Goal: Transaction & Acquisition: Purchase product/service

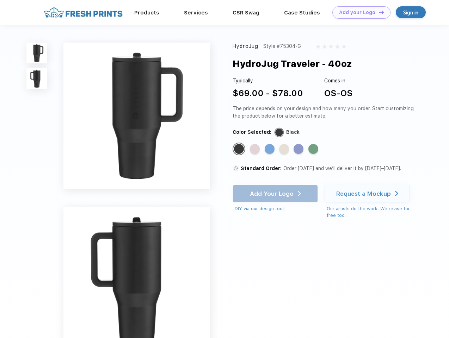
click at [359, 12] on link "Add your Logo Design Tool" at bounding box center [361, 12] width 58 height 12
click at [37, 53] on img at bounding box center [36, 53] width 21 height 21
click at [37, 79] on img at bounding box center [36, 78] width 21 height 21
click at [240, 149] on div "Standard Color" at bounding box center [239, 149] width 10 height 10
click at [255, 149] on div "Standard Color" at bounding box center [255, 149] width 10 height 10
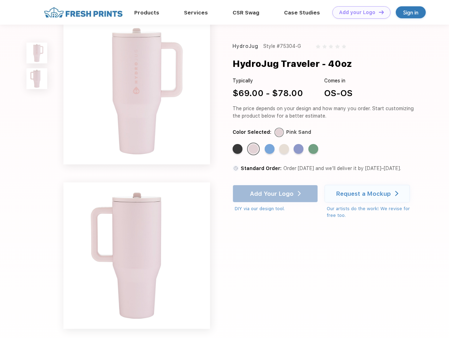
scroll to position [119, 0]
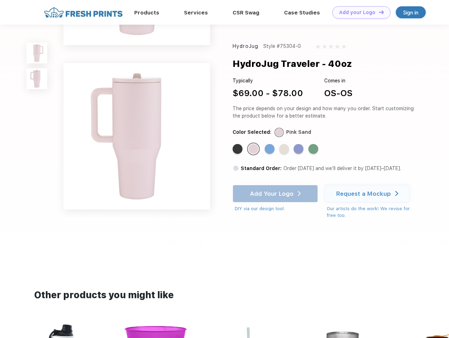
click at [270, 149] on div "Standard Color" at bounding box center [270, 149] width 10 height 10
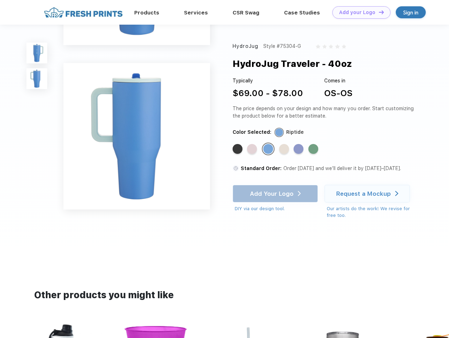
click at [285, 149] on div "Standard Color" at bounding box center [284, 149] width 10 height 10
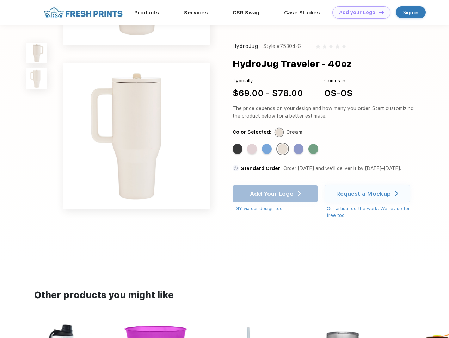
click at [299, 149] on div "Standard Color" at bounding box center [298, 149] width 10 height 10
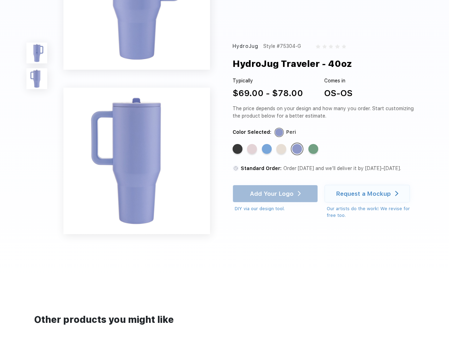
scroll to position [0, 0]
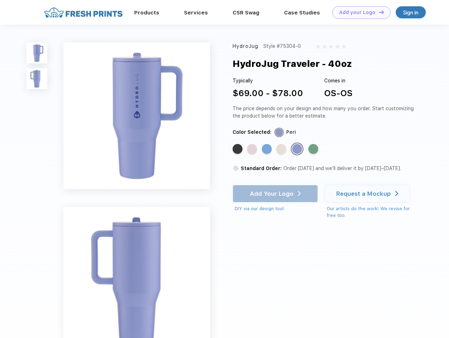
click at [314, 149] on div "Standard Color" at bounding box center [313, 149] width 10 height 10
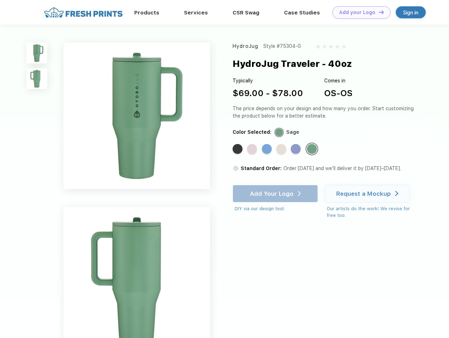
click at [276, 194] on div "Add Your Logo DIY via our design tool. Ah shoot! This product isn't up in our d…" at bounding box center [274, 198] width 85 height 27
